Goal: Transaction & Acquisition: Book appointment/travel/reservation

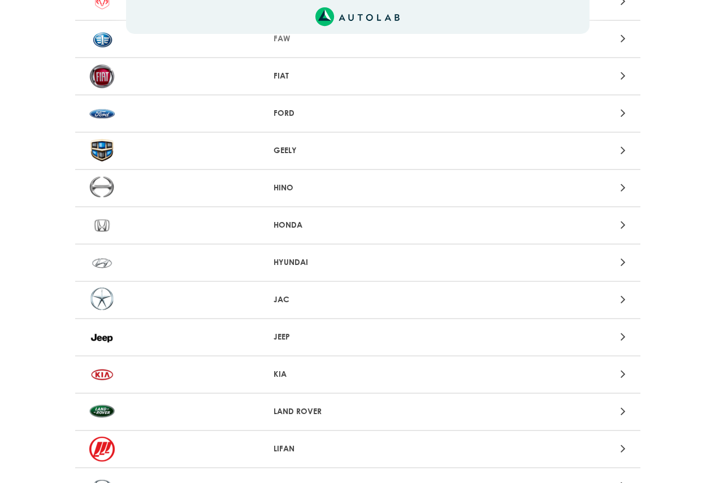
scroll to position [490, 0]
click at [618, 268] on div at bounding box center [542, 261] width 185 height 15
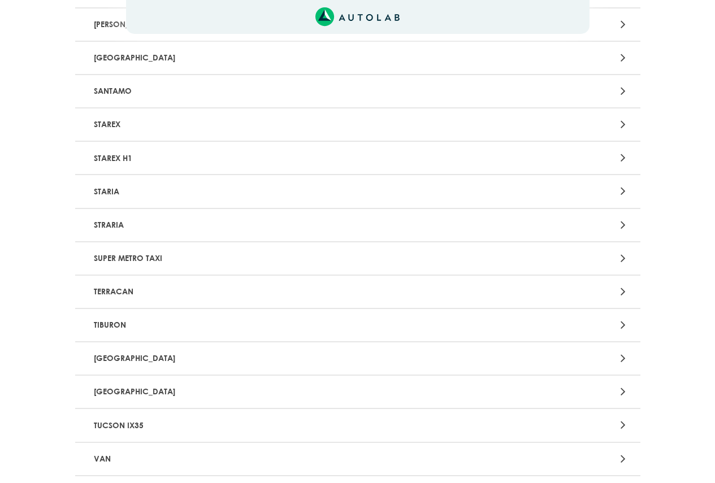
scroll to position [2298, 0]
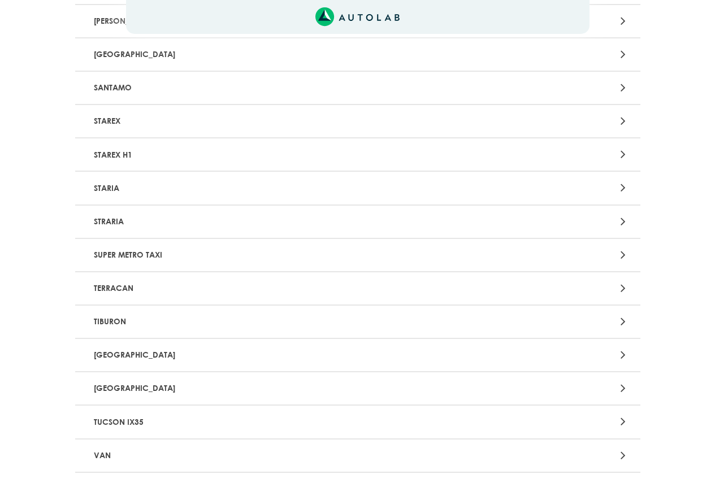
click at [112, 357] on p "[GEOGRAPHIC_DATA]" at bounding box center [265, 355] width 352 height 21
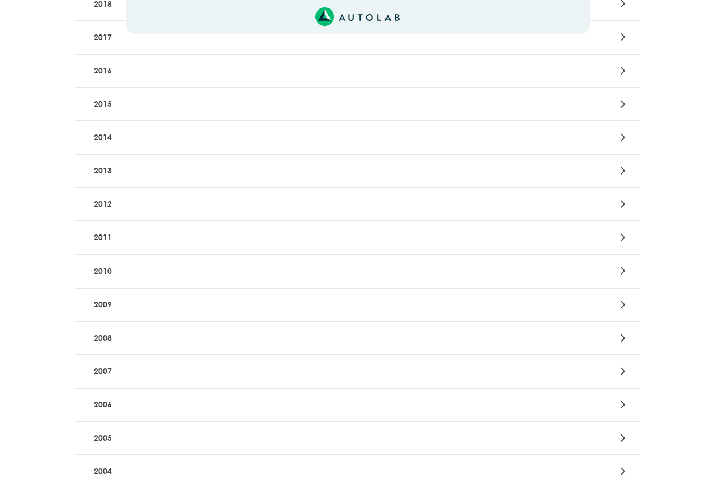
scroll to position [339, 0]
click at [133, 303] on p "2009" at bounding box center [265, 303] width 352 height 21
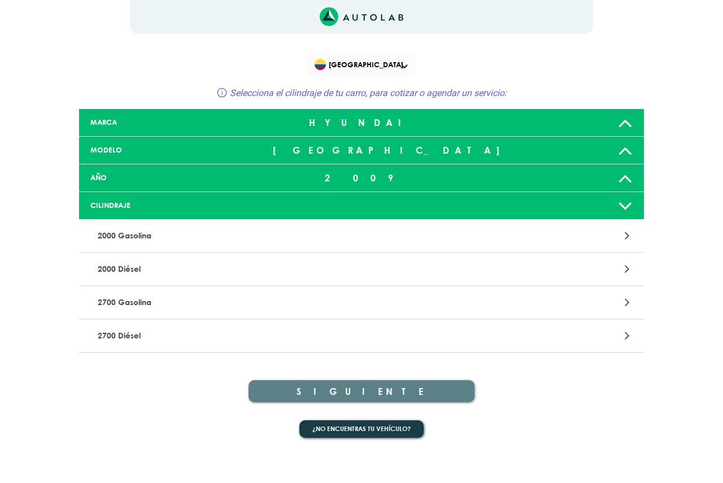
click at [189, 238] on p "2000 Gasolina" at bounding box center [269, 235] width 352 height 21
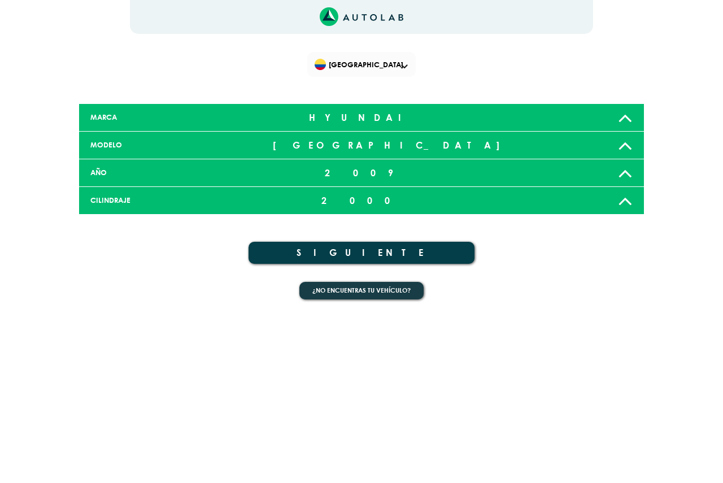
click at [385, 245] on button "SIGUIENTE" at bounding box center [362, 253] width 226 height 22
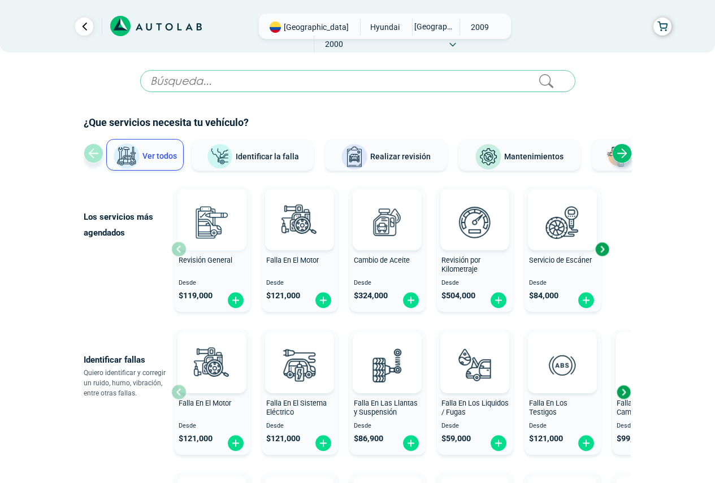
scroll to position [38, 0]
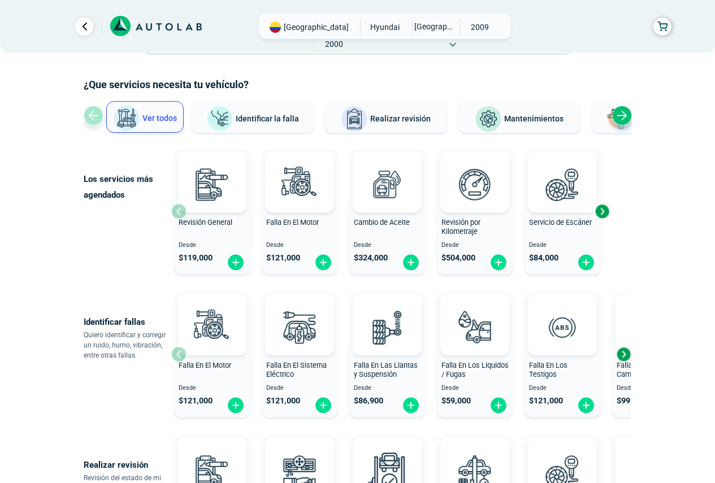
click at [607, 214] on div "Next slide" at bounding box center [601, 211] width 17 height 17
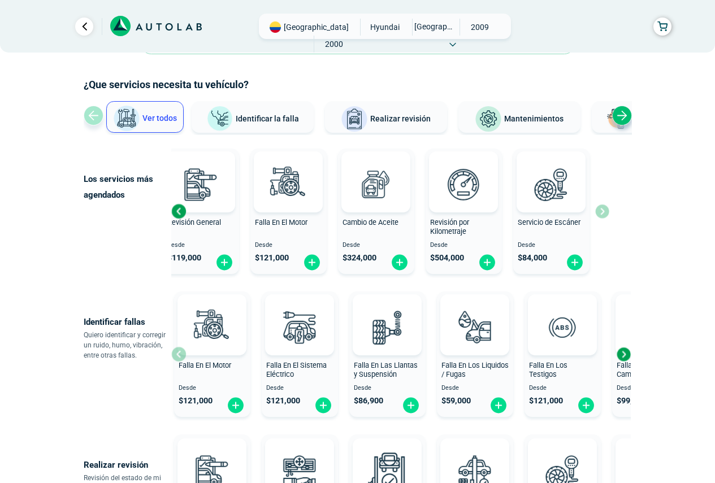
click at [176, 205] on div "Previous slide" at bounding box center [178, 211] width 17 height 17
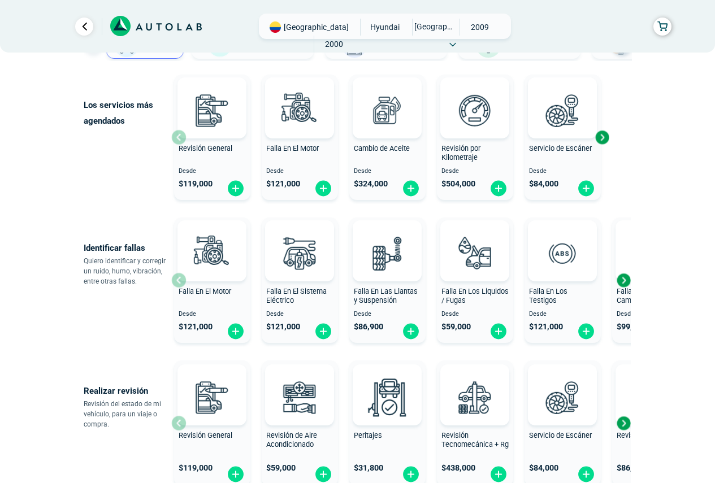
scroll to position [188, 0]
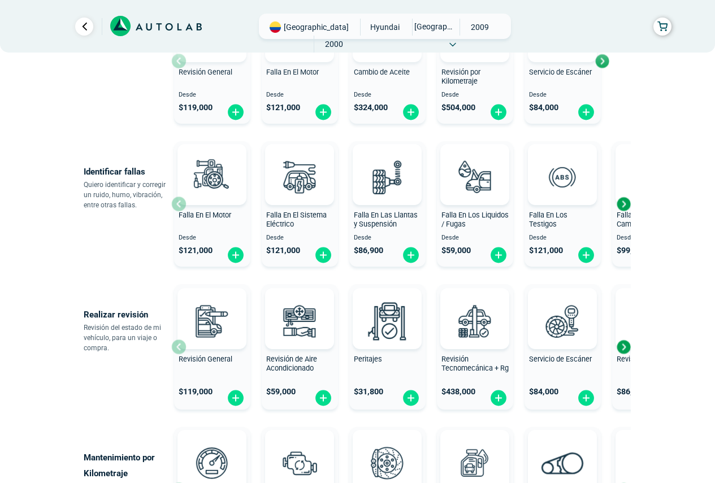
click at [624, 204] on div "Next slide" at bounding box center [623, 203] width 17 height 17
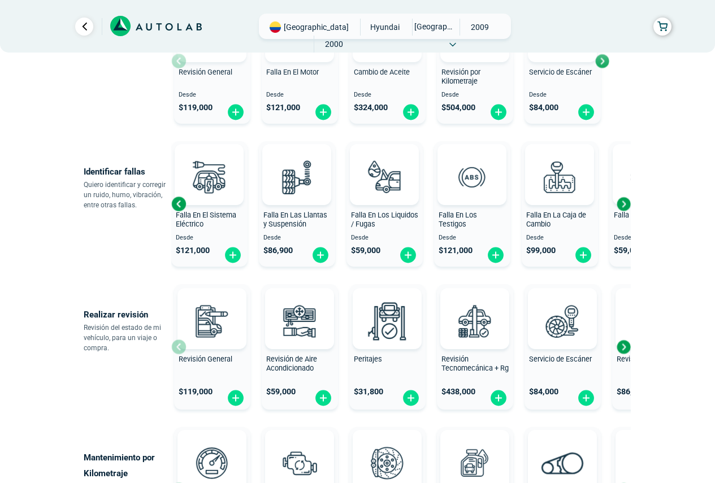
click at [624, 204] on div "Next slide" at bounding box center [623, 203] width 17 height 17
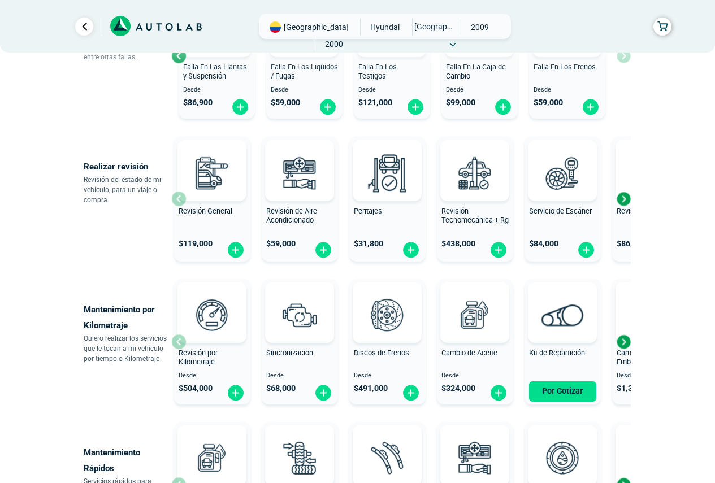
scroll to position [339, 0]
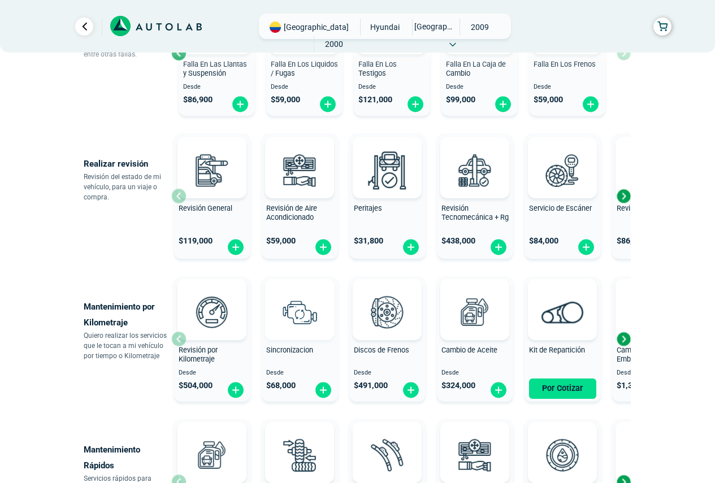
click at [301, 328] on img at bounding box center [300, 312] width 50 height 50
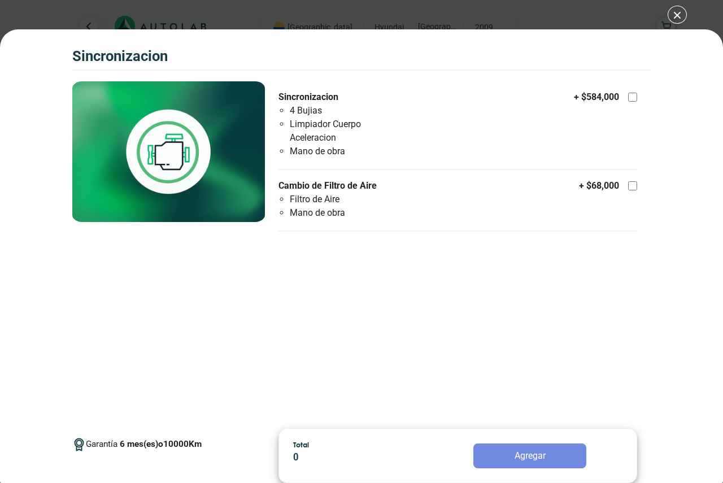
click at [347, 152] on li "Mano de obra" at bounding box center [349, 152] width 119 height 14
click at [628, 102] on input "Sincronizacion 4 Bujias Limpiador Cuerpo Aceleracion Mano de obra + $ 584,000" at bounding box center [632, 97] width 9 height 9
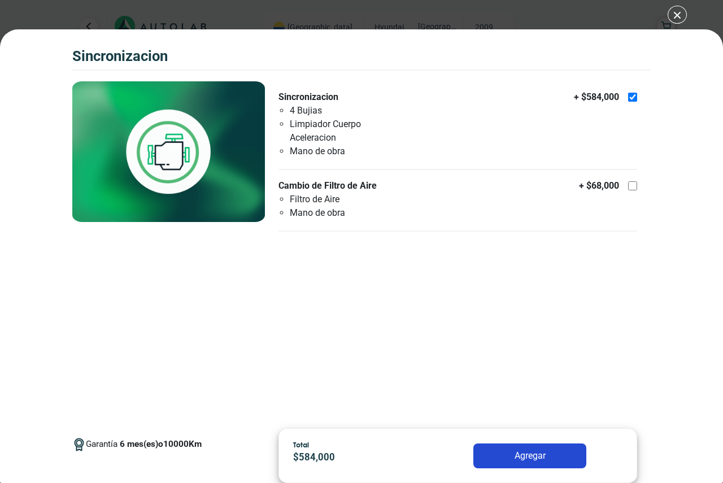
click at [347, 152] on li "Mano de obra" at bounding box center [349, 152] width 119 height 14
click at [628, 102] on input "Sincronizacion 4 Bujias Limpiador Cuerpo Aceleracion Mano de obra + $ 584,000" at bounding box center [632, 97] width 9 height 9
checkbox input "false"
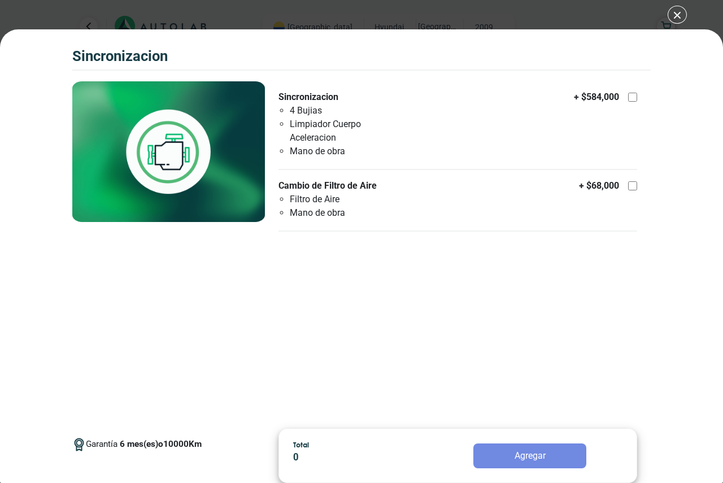
click at [678, 15] on div "SINCRONIZACION SINCRONIZACION Garantía 6 10000 Km" at bounding box center [361, 241] width 723 height 483
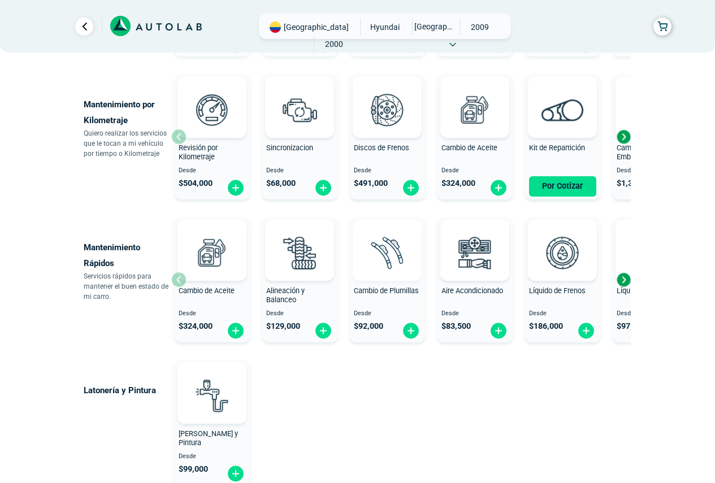
scroll to position [565, 0]
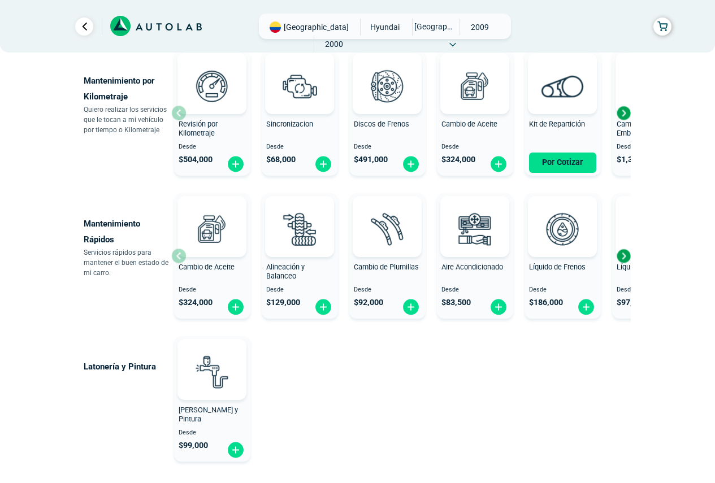
click at [623, 257] on div "Next slide" at bounding box center [623, 255] width 17 height 17
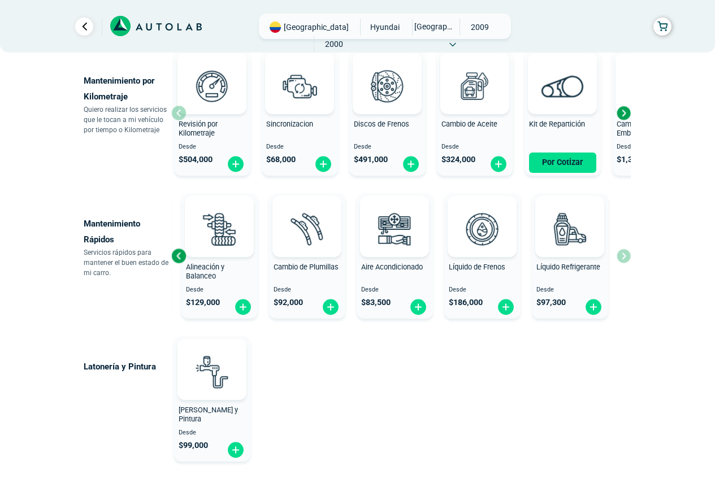
click at [623, 257] on div "Cambio de Aceite Desde $ 324,000 Alineación y Balanceo Desde $ 129,000 Cambio d…" at bounding box center [400, 256] width 459 height 134
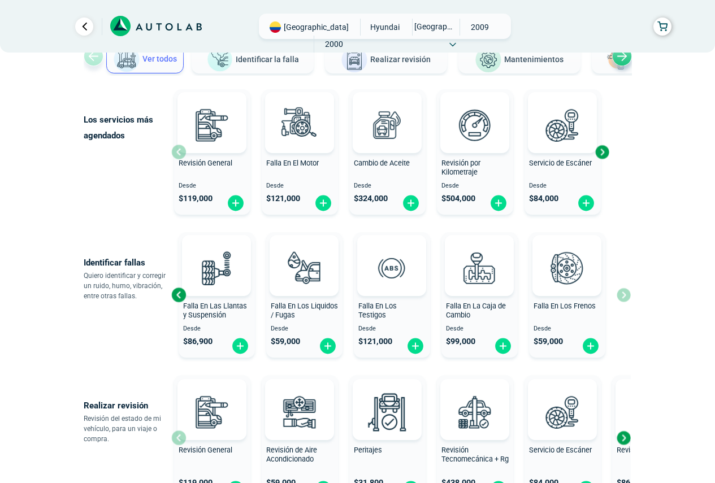
scroll to position [75, 0]
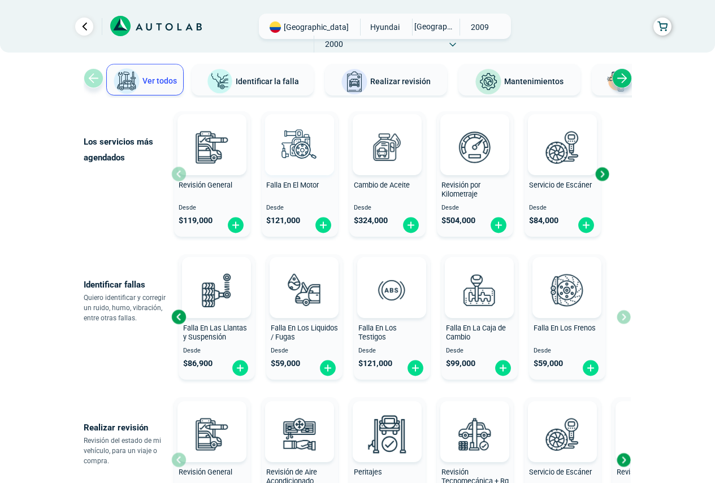
click at [306, 146] on img at bounding box center [300, 147] width 50 height 50
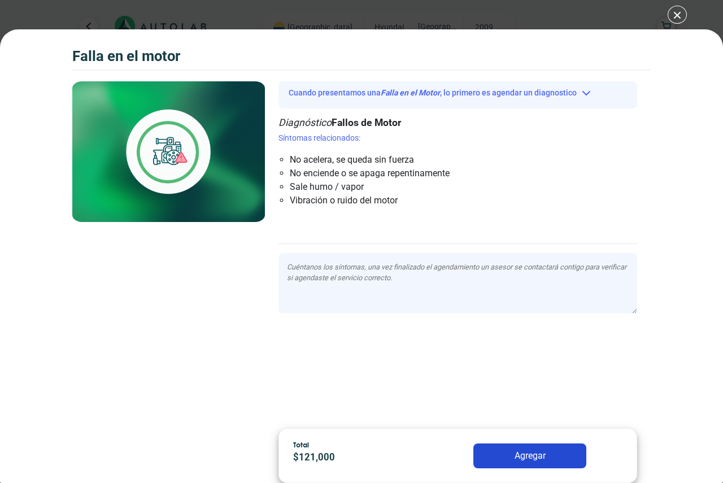
click at [676, 13] on div "Falla en el Motor Falla en el Motor Falla en el Motor" at bounding box center [361, 241] width 723 height 483
